Goal: Task Accomplishment & Management: Use online tool/utility

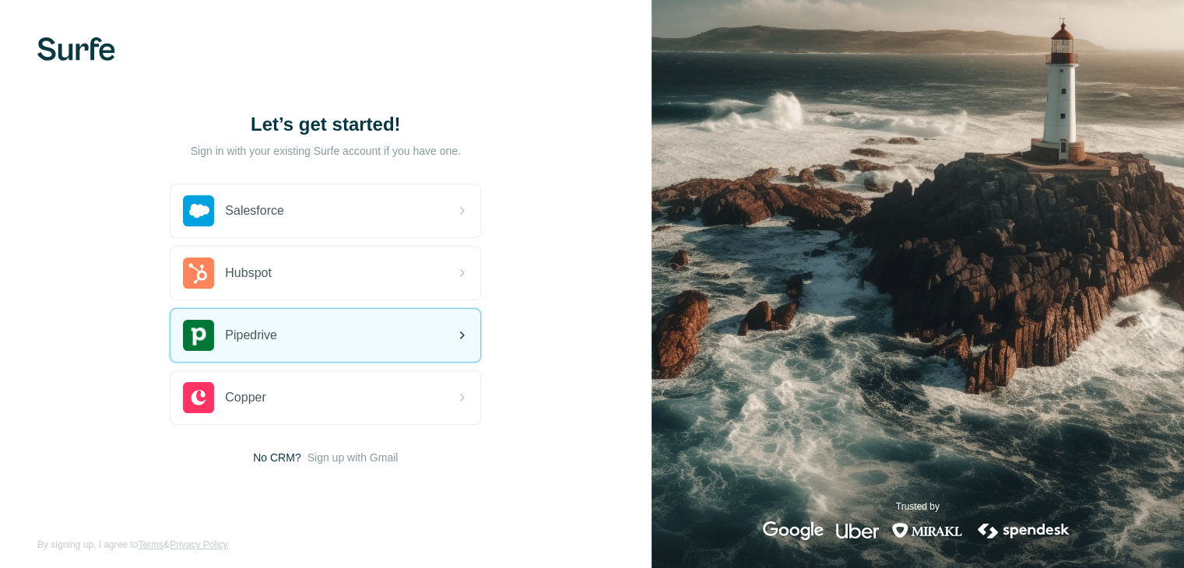
click at [397, 331] on div "Pipedrive" at bounding box center [326, 335] width 310 height 53
